Goal: Find contact information: Find contact information

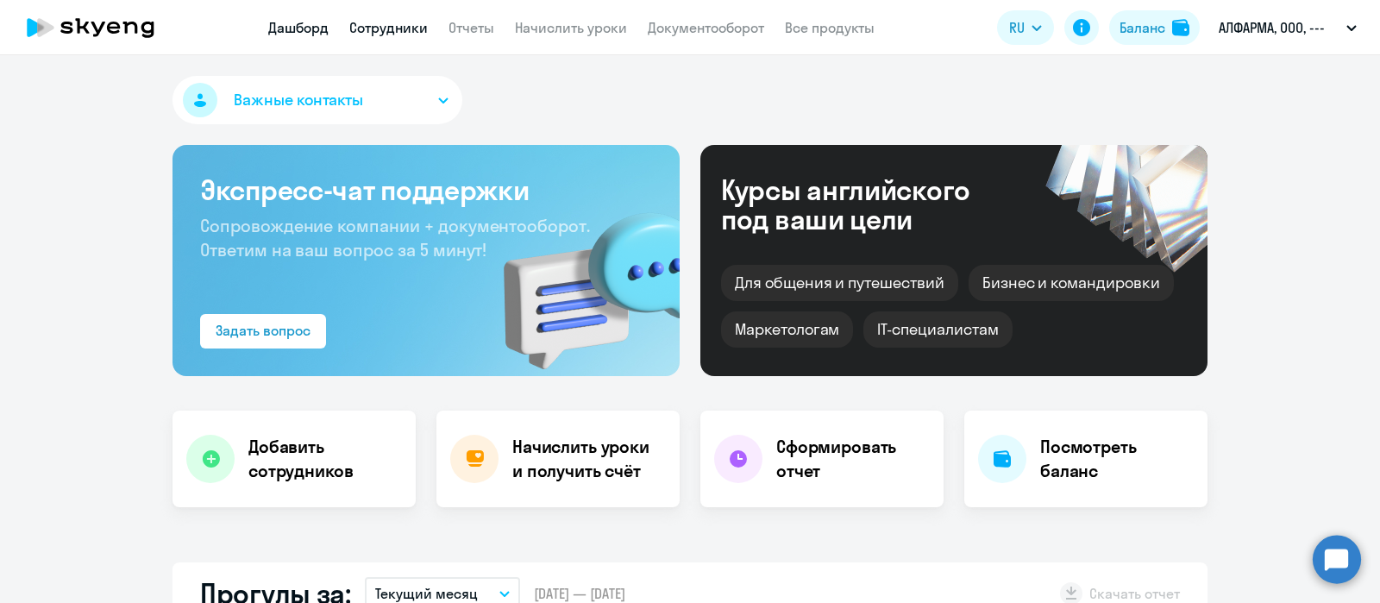
click at [415, 29] on link "Сотрудники" at bounding box center [388, 27] width 78 height 17
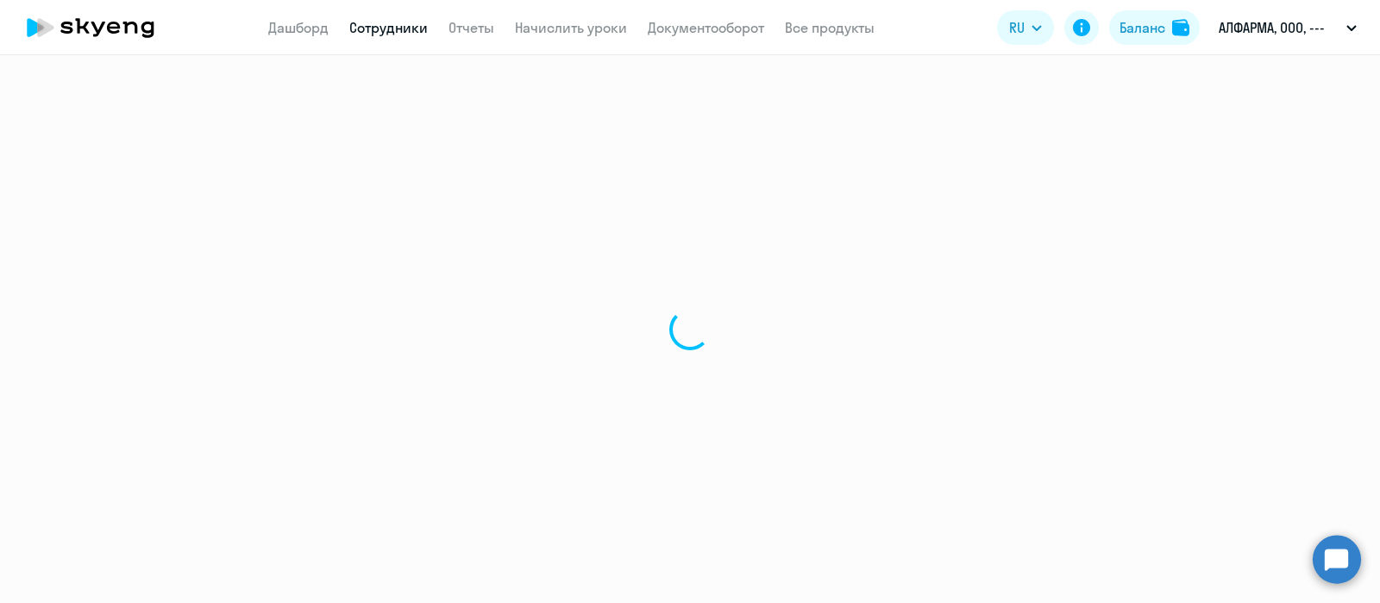
select select "30"
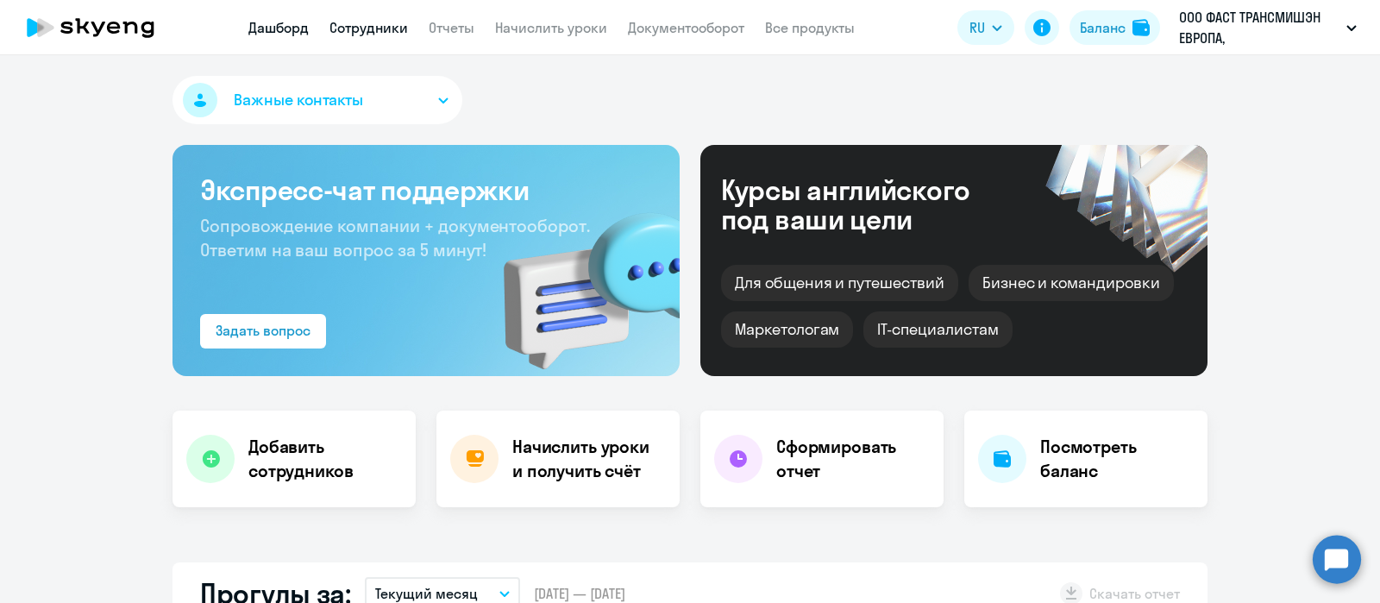
click at [383, 28] on link "Сотрудники" at bounding box center [368, 27] width 78 height 17
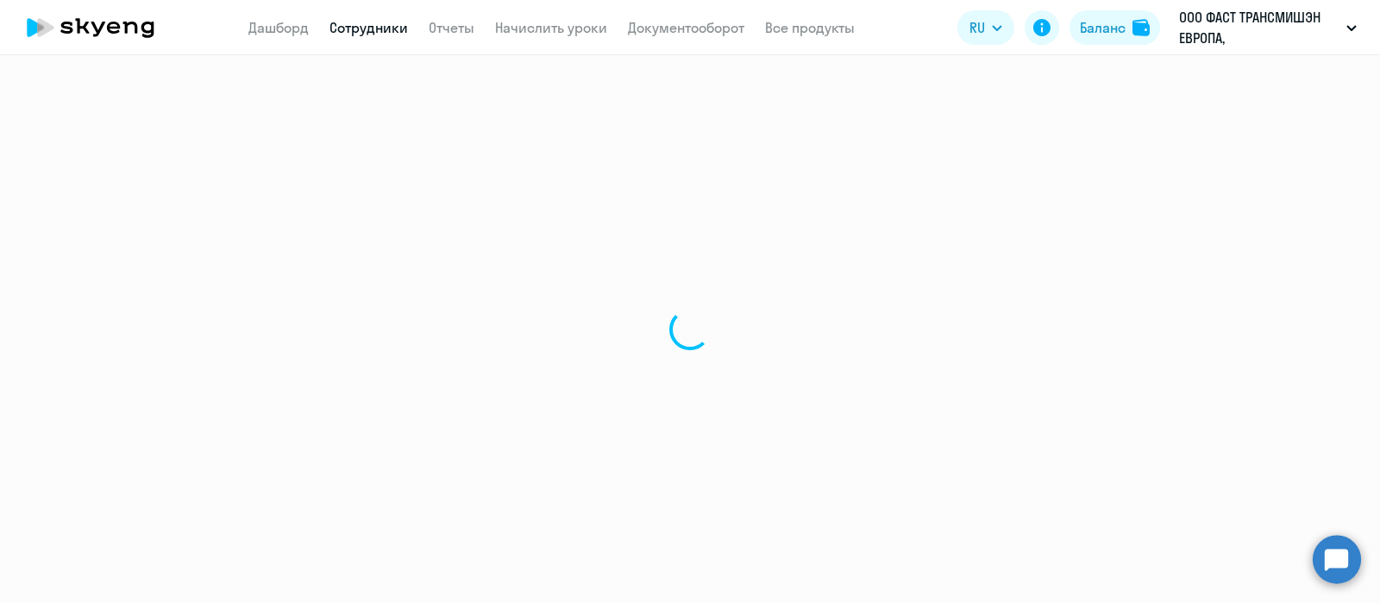
select select "30"
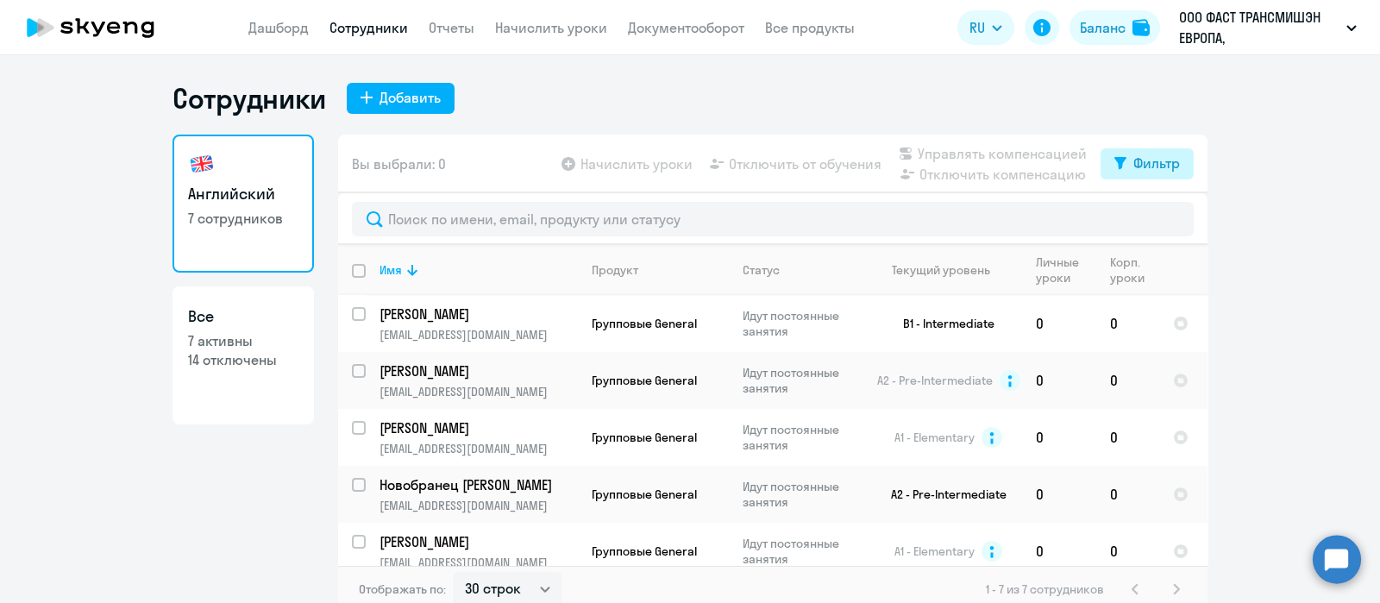
click at [1133, 166] on div "Фильтр" at bounding box center [1156, 163] width 47 height 21
click at [1160, 217] on span at bounding box center [1156, 219] width 29 height 17
click at [1142, 218] on input "checkbox" at bounding box center [1141, 218] width 1 height 1
checkbox input "true"
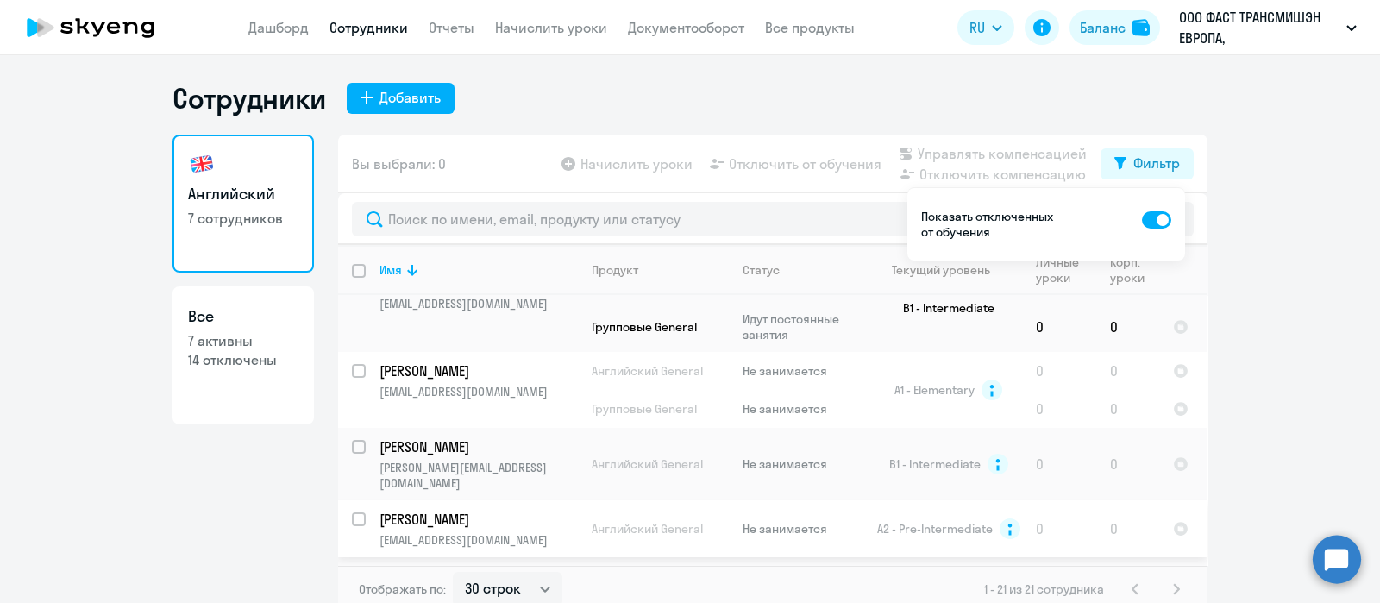
scroll to position [1126, 0]
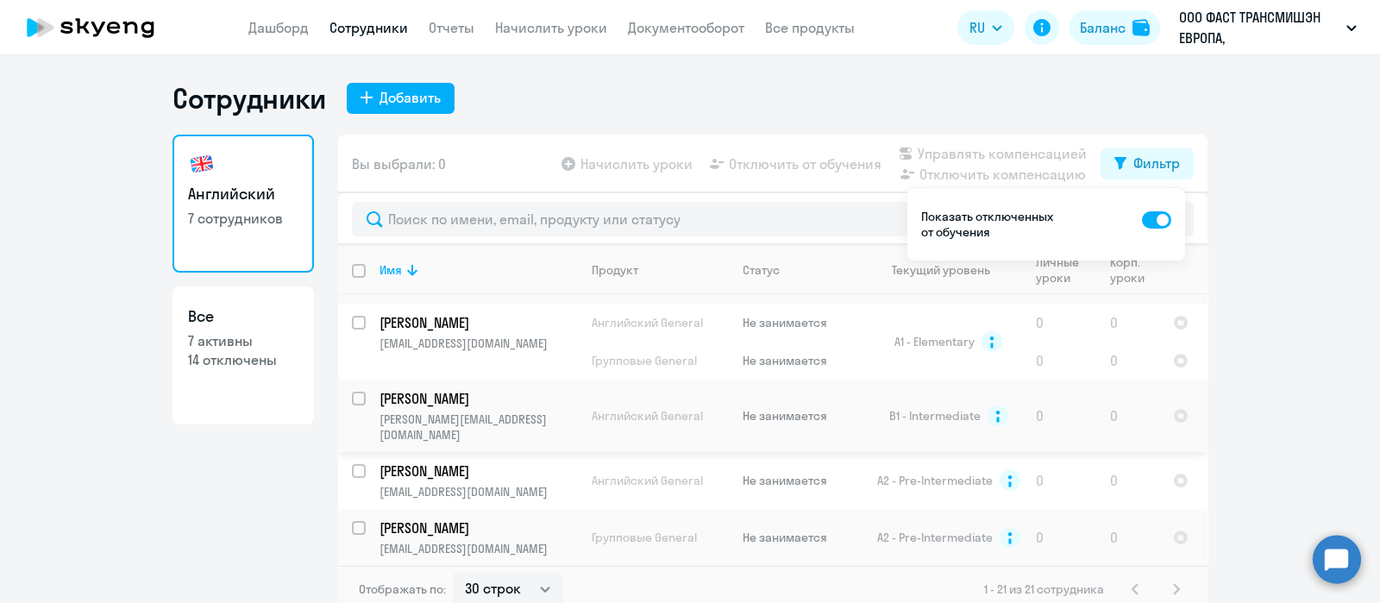
click at [446, 411] on p "gorchakova.a@fast-maz.by" at bounding box center [478, 426] width 198 height 31
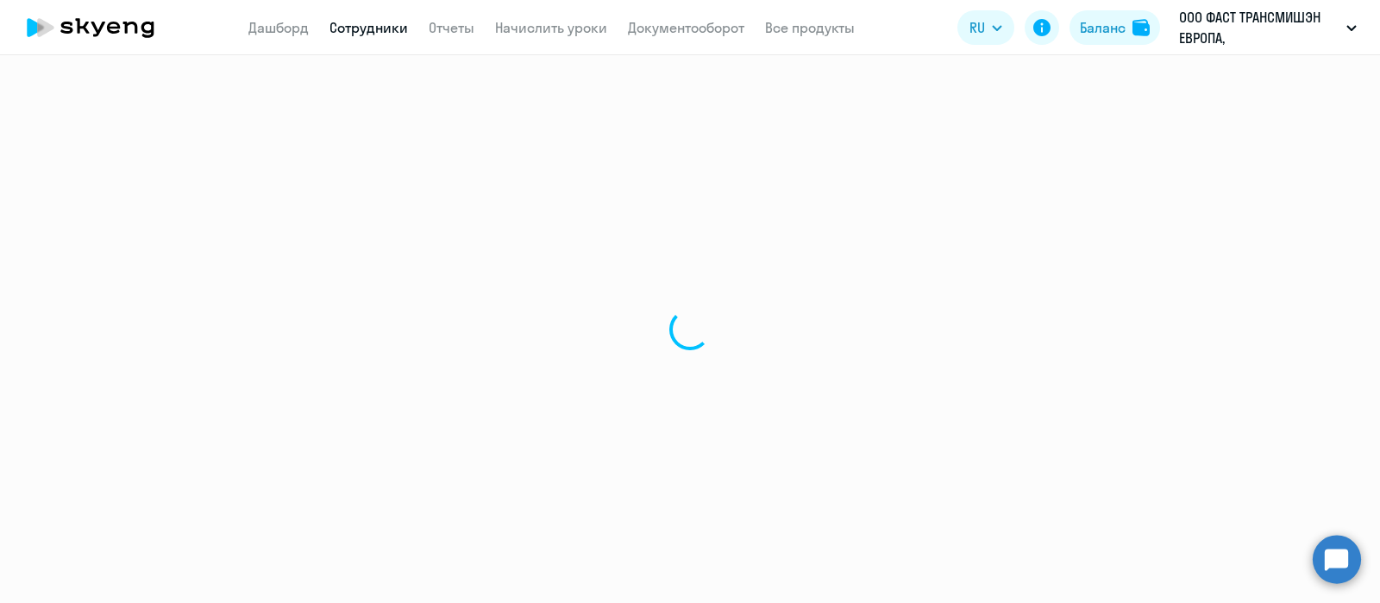
select select "english"
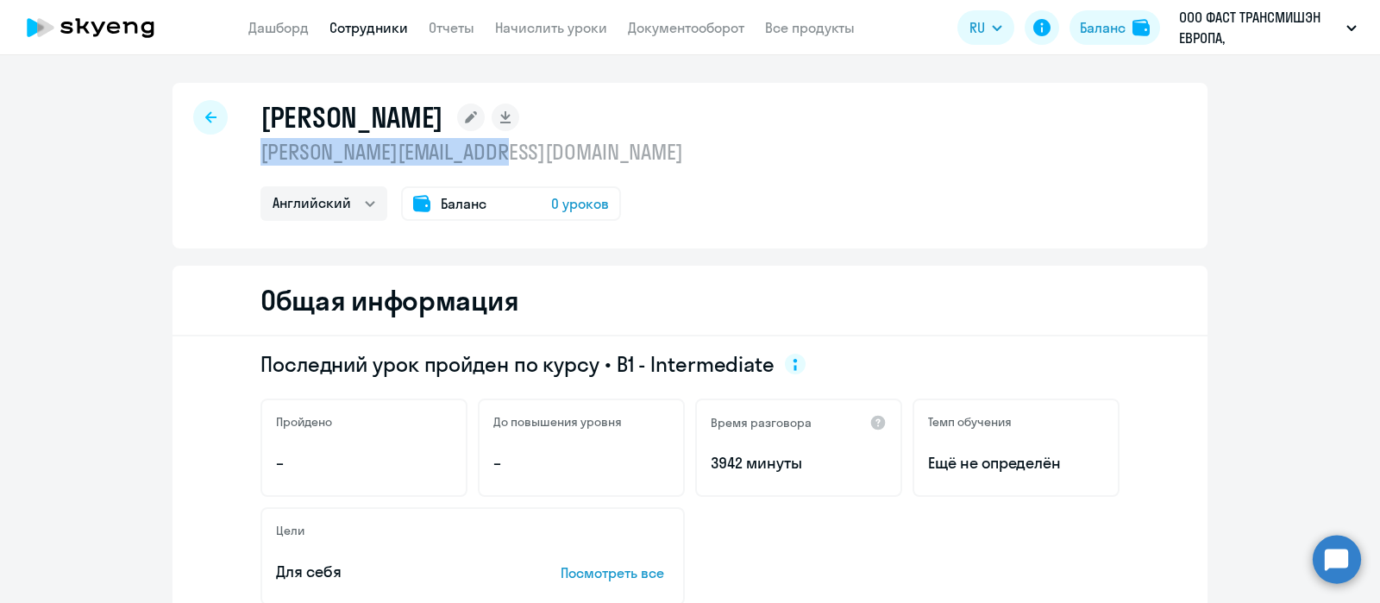
drag, startPoint x: 508, startPoint y: 156, endPoint x: 246, endPoint y: 154, distance: 262.2
click at [246, 154] on div "Горчакова Анна gorchakova.a@fast-maz.by Английский Баланс 0 уроков" at bounding box center [689, 166] width 1035 height 166
copy p "gorchakova.a@fast-maz.by"
click at [689, 24] on link "Документооборот" at bounding box center [686, 27] width 116 height 17
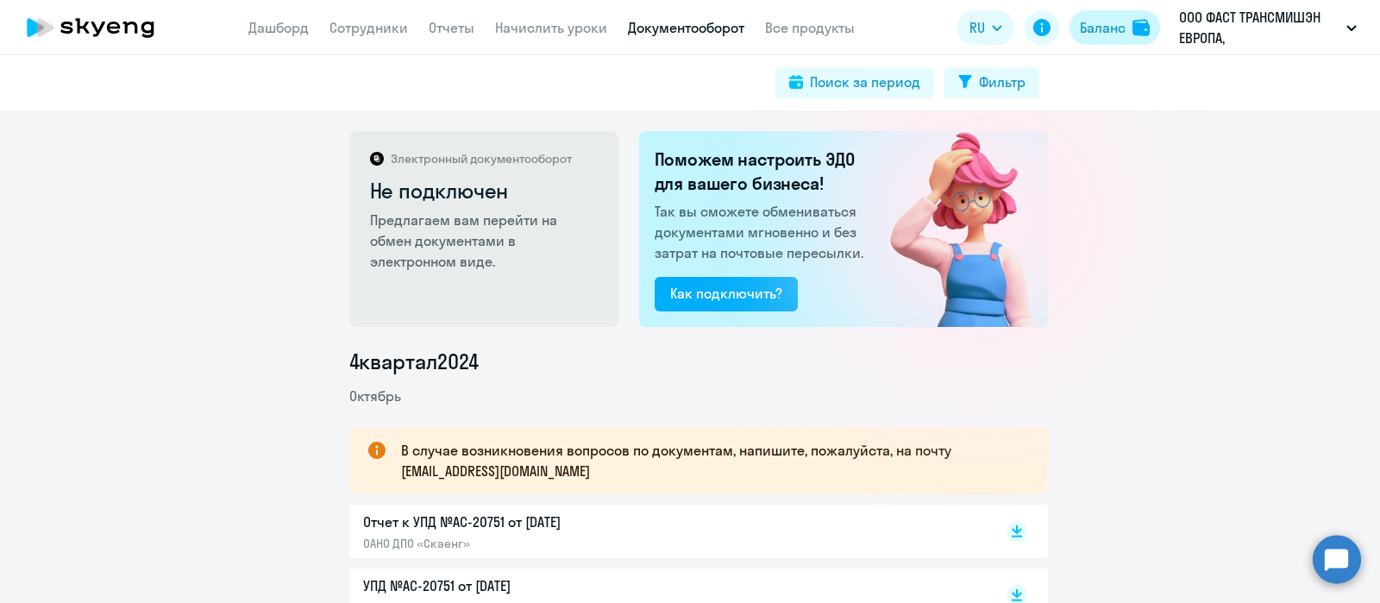
click at [1116, 36] on div "Баланс" at bounding box center [1103, 27] width 46 height 21
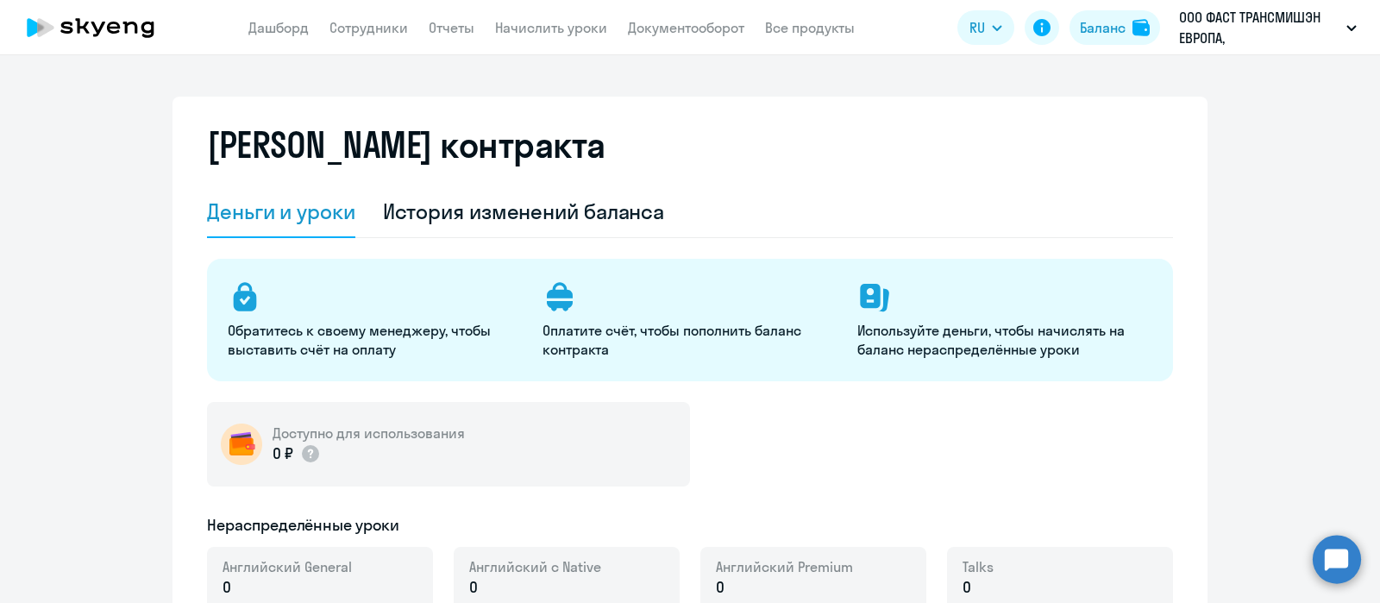
select select "english_adult_not_native_speaker"
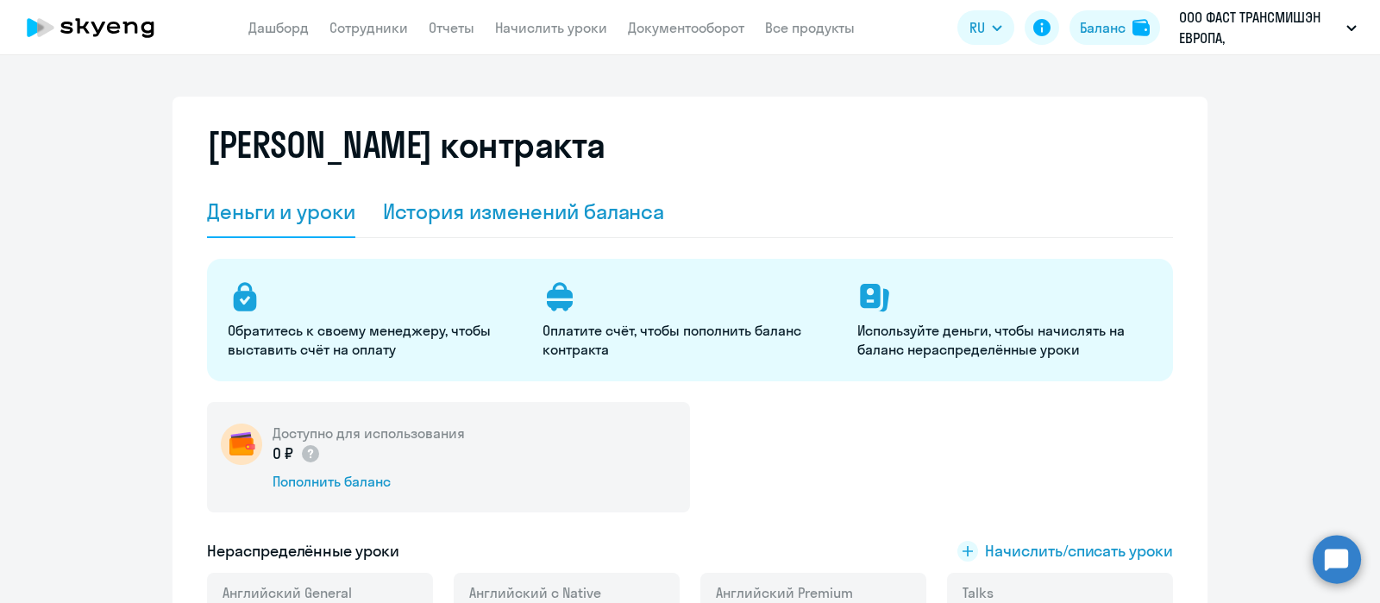
click at [525, 210] on div "История изменений баланса" at bounding box center [524, 212] width 282 height 28
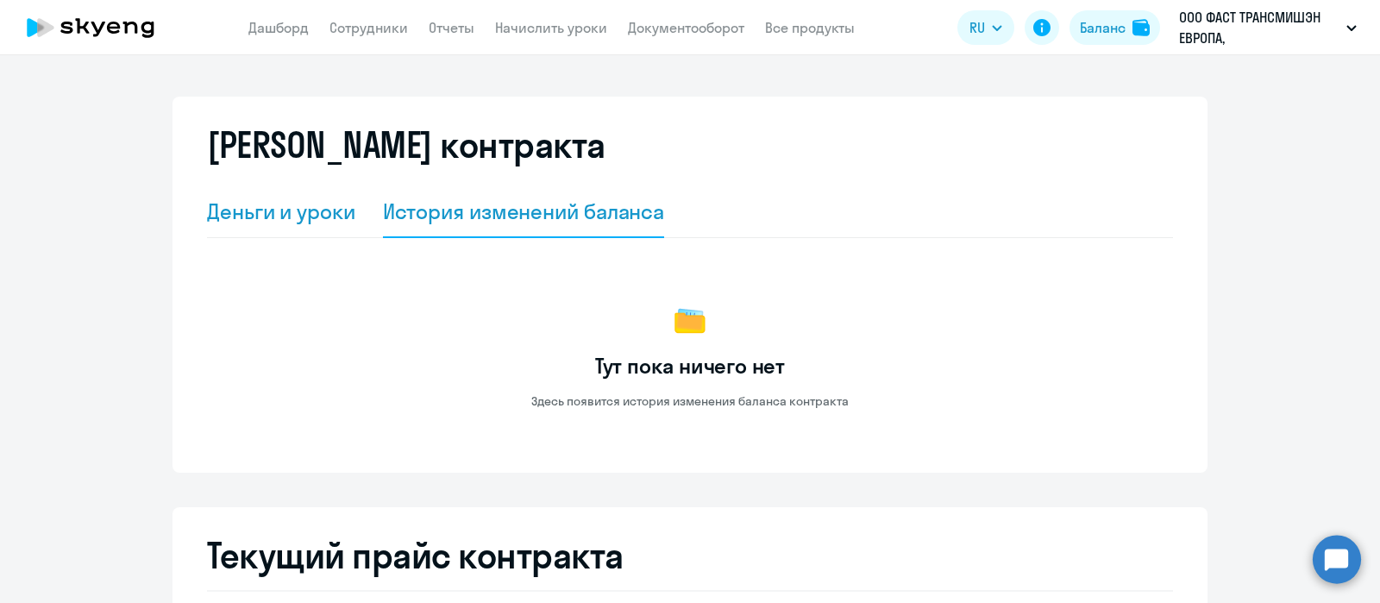
click at [229, 216] on div "Деньги и уроки" at bounding box center [281, 212] width 148 height 28
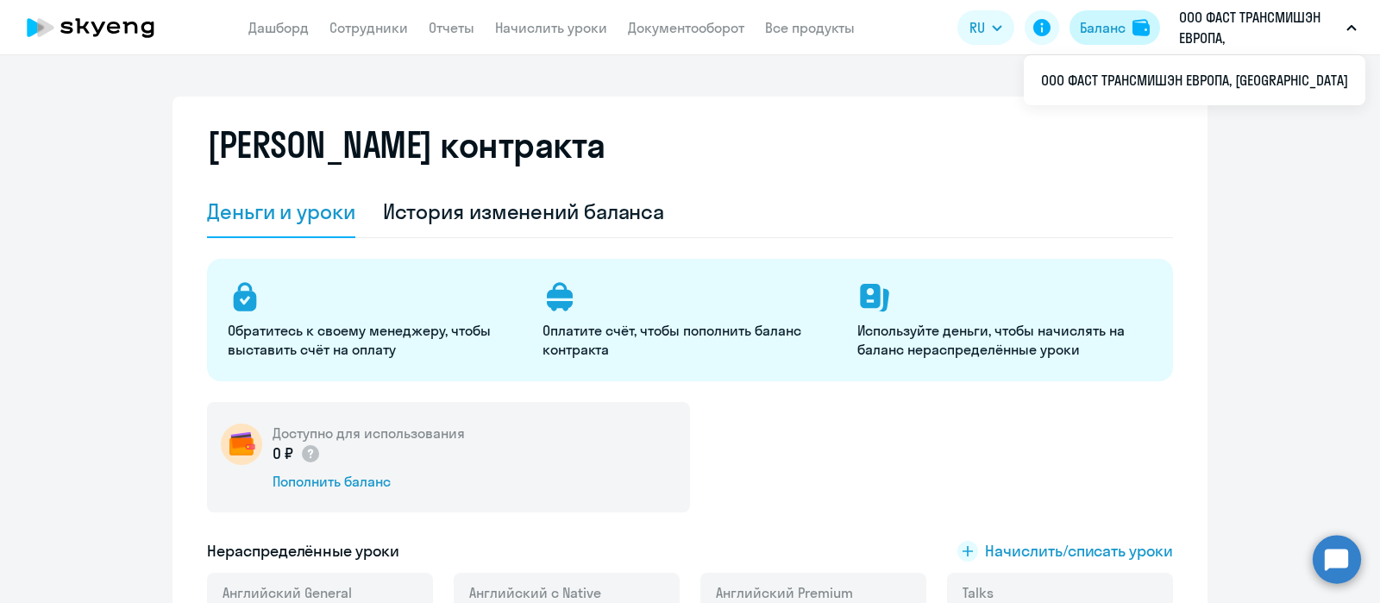
click at [1100, 30] on div "Баланс" at bounding box center [1103, 27] width 46 height 21
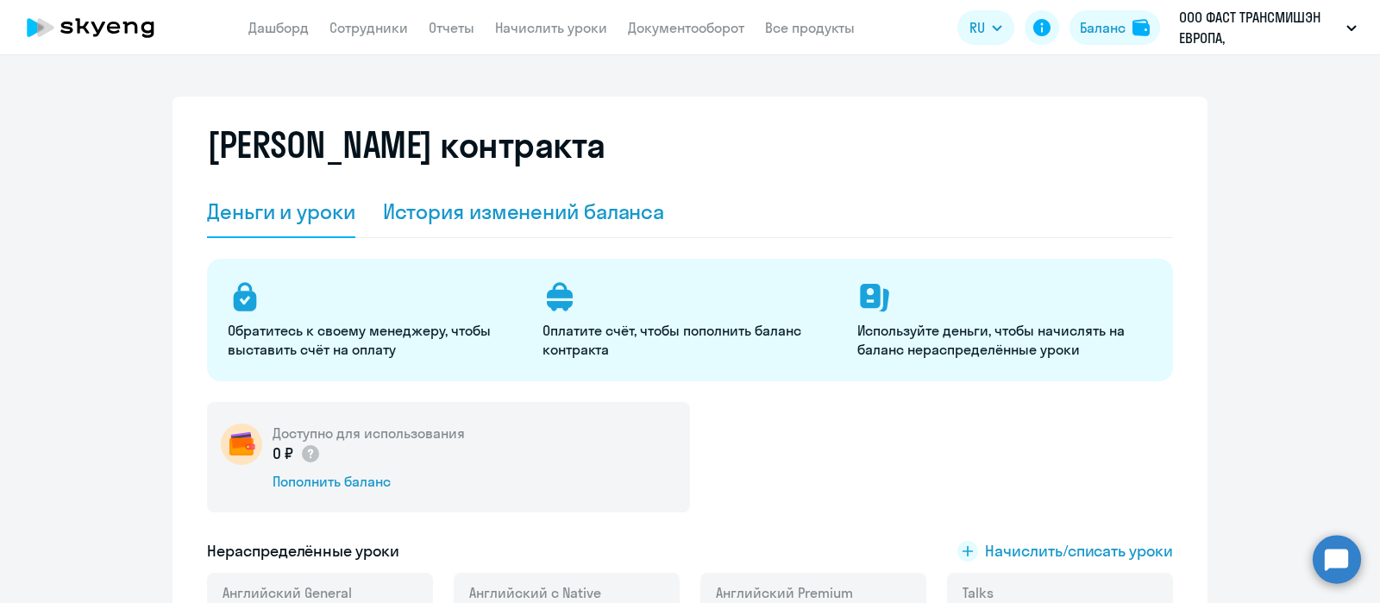
click at [469, 210] on div "История изменений баланса" at bounding box center [524, 212] width 282 height 28
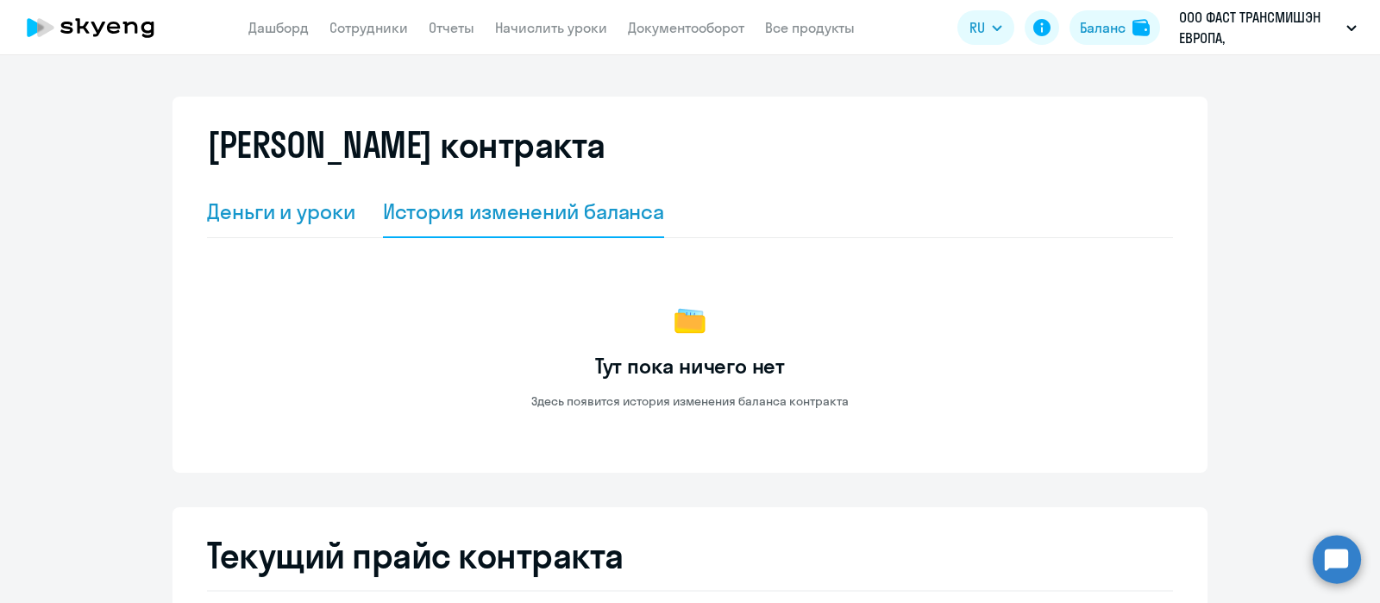
click at [302, 217] on div "Деньги и уроки" at bounding box center [281, 212] width 148 height 28
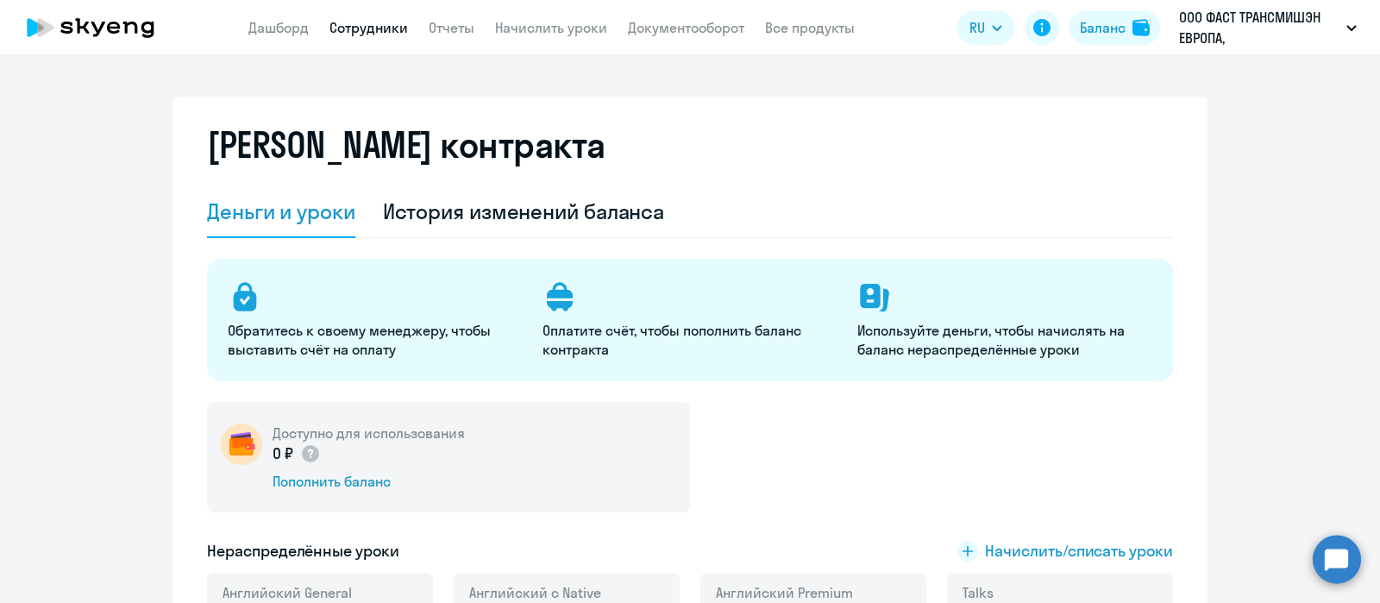
click at [376, 28] on link "Сотрудники" at bounding box center [368, 27] width 78 height 17
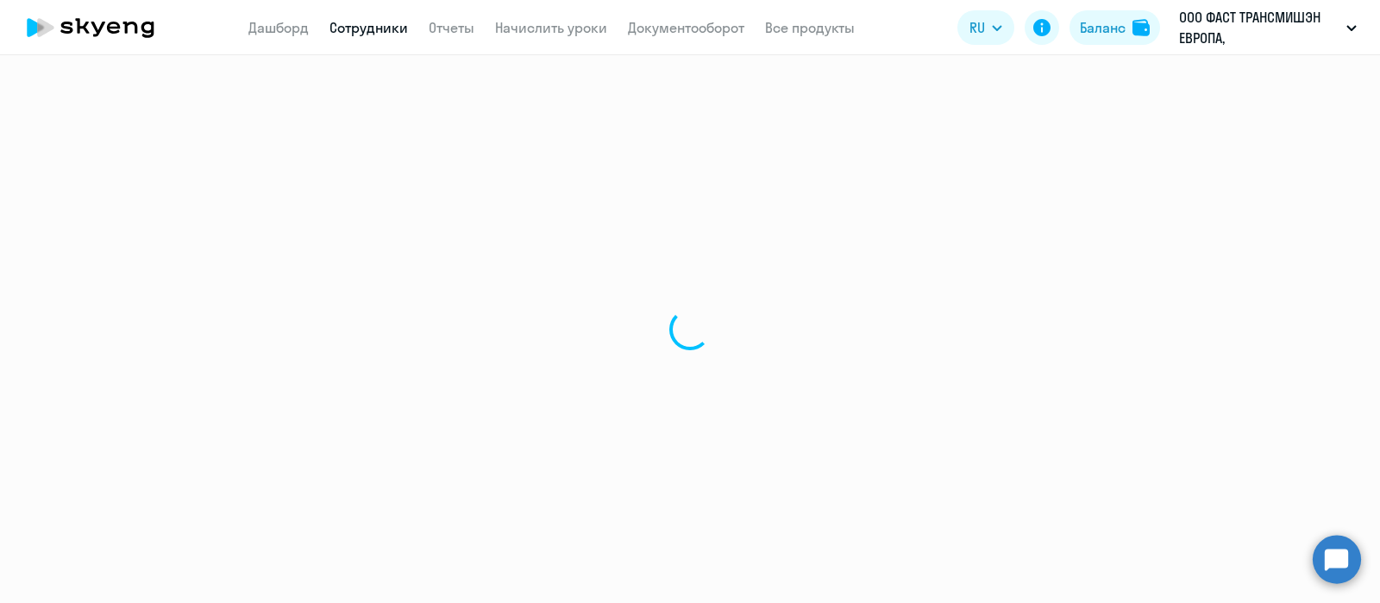
select select "30"
